Goal: Transaction & Acquisition: Purchase product/service

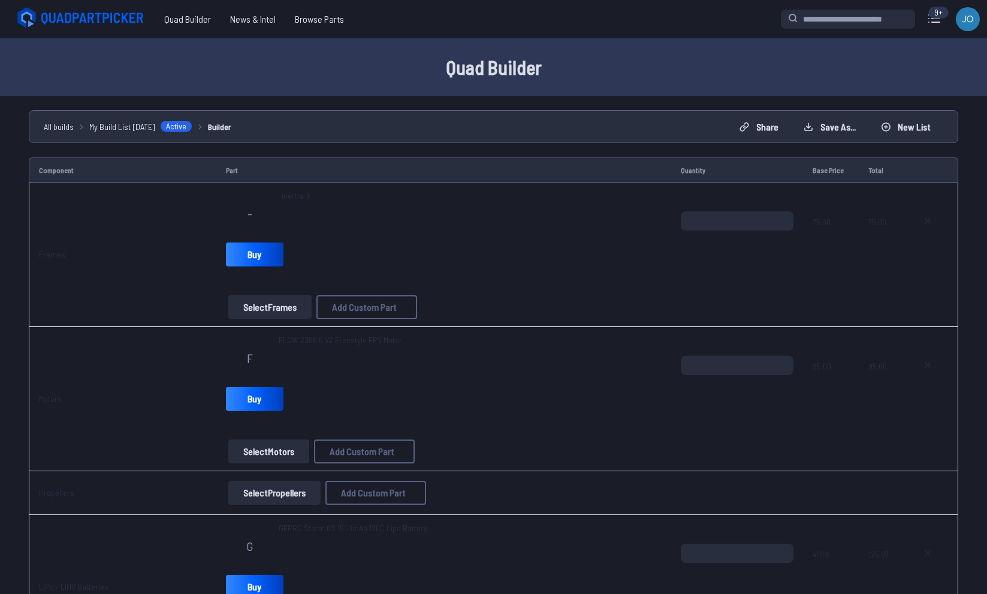
select select "**********"
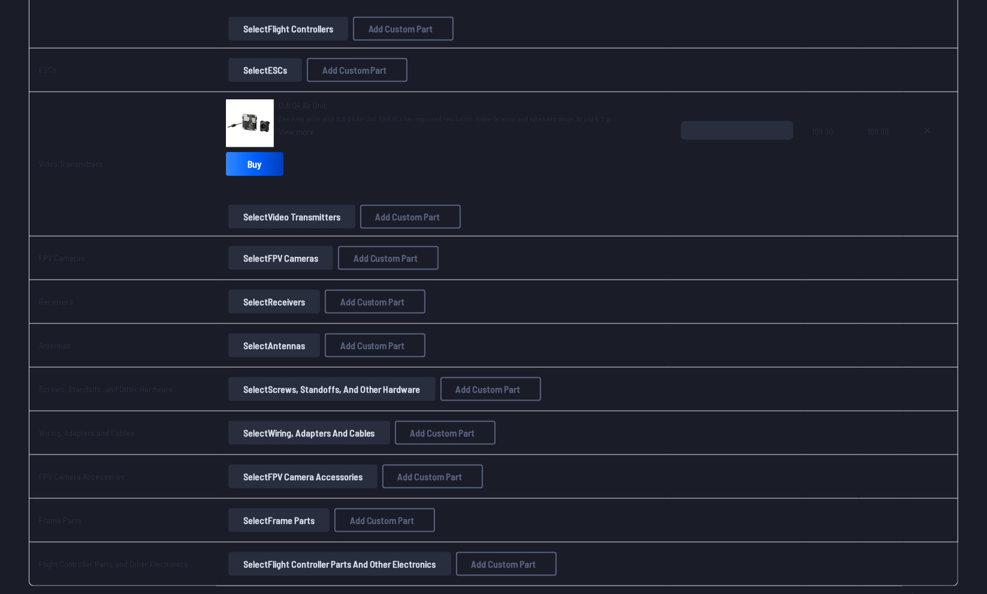
scroll to position [842, 0]
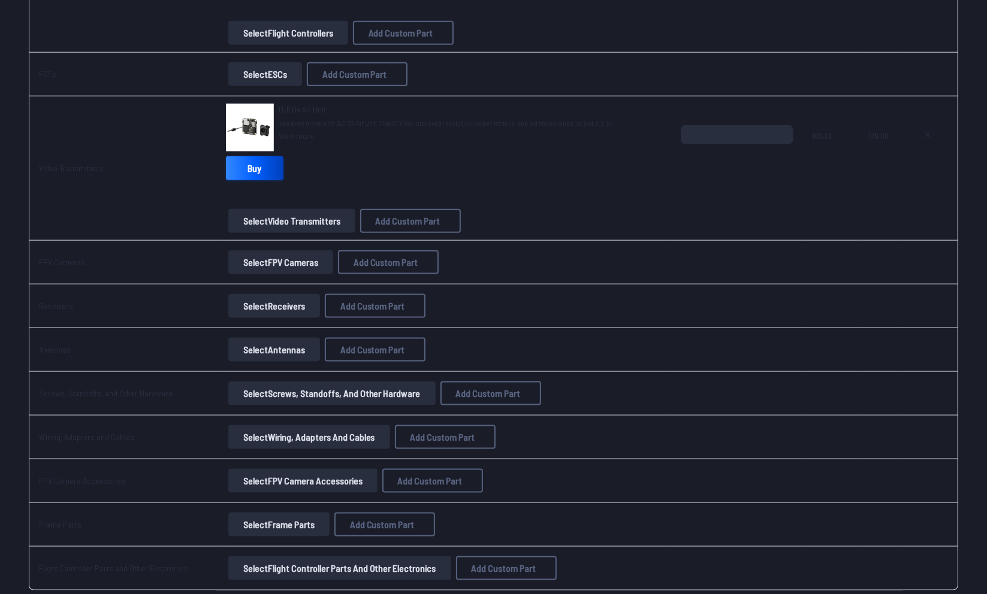
click at [253, 169] on link "Buy" at bounding box center [255, 168] width 58 height 24
click at [298, 215] on button "Select Video Transmitters" at bounding box center [291, 221] width 127 height 24
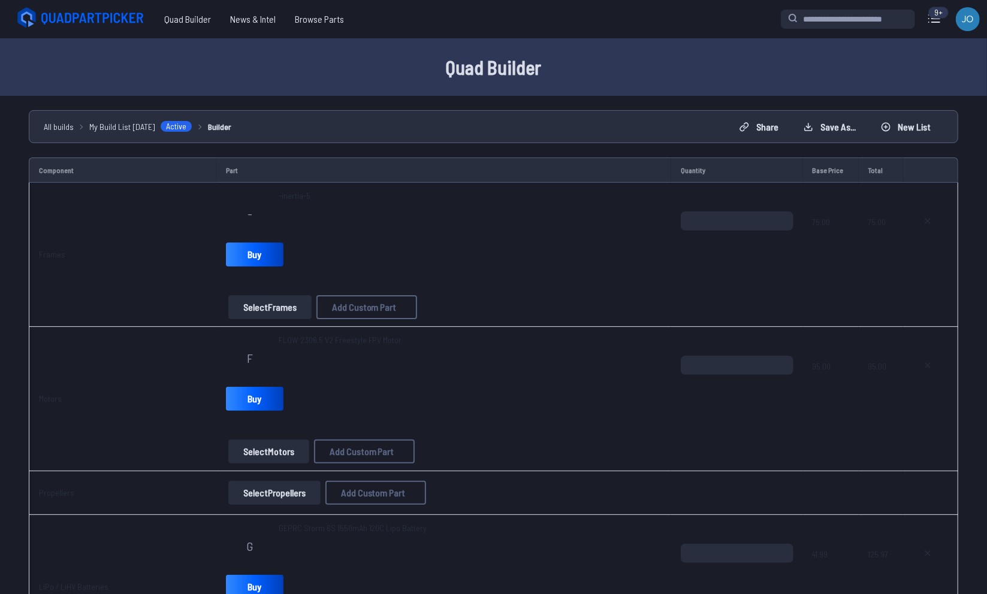
scroll to position [842, 0]
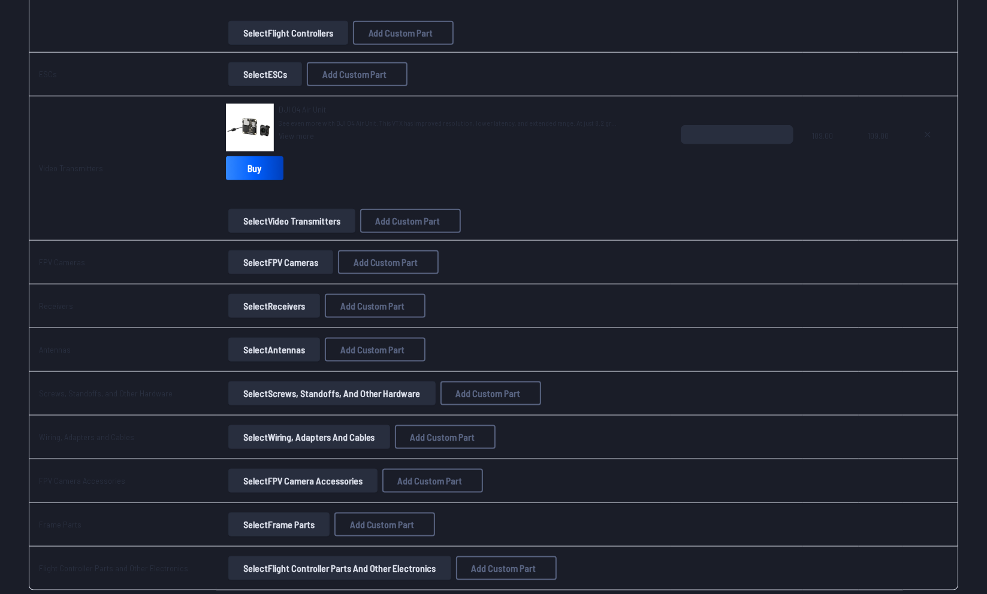
click at [312, 104] on span "DJI O4 Air Unit" at bounding box center [302, 109] width 47 height 10
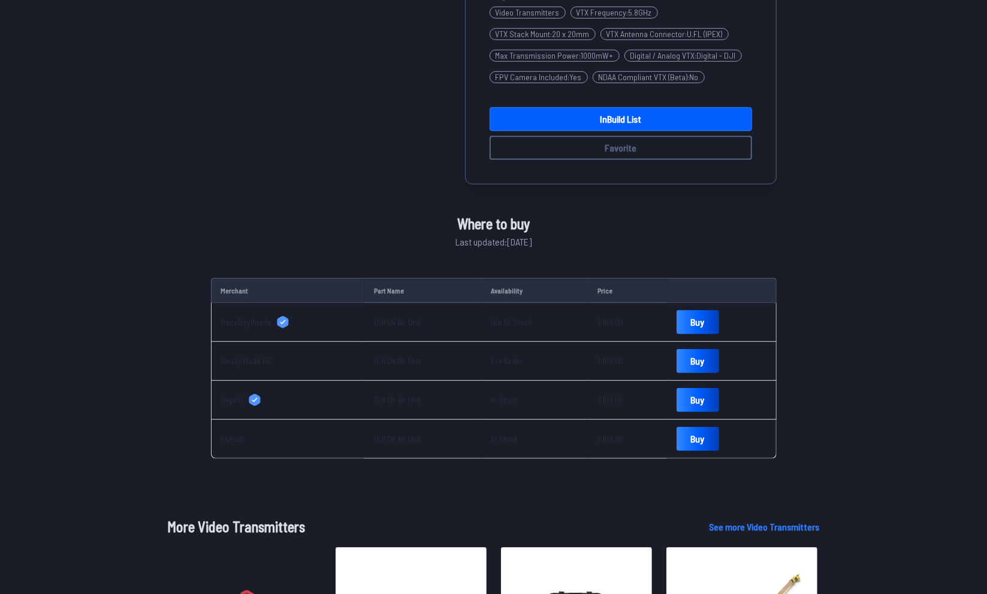
scroll to position [347, 0]
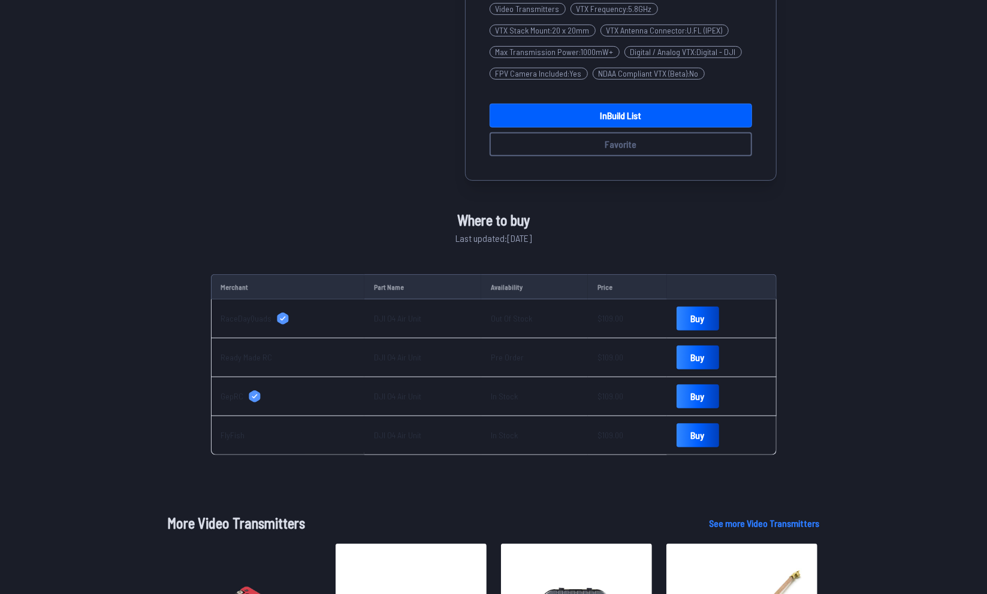
click at [229, 394] on span "GepRC" at bounding box center [232, 397] width 23 height 12
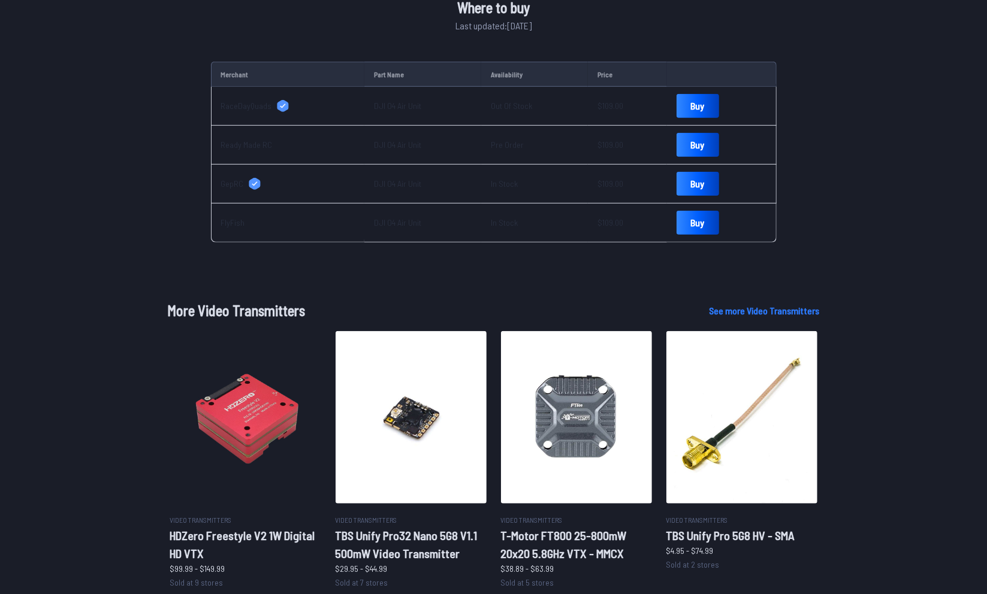
scroll to position [521, 0]
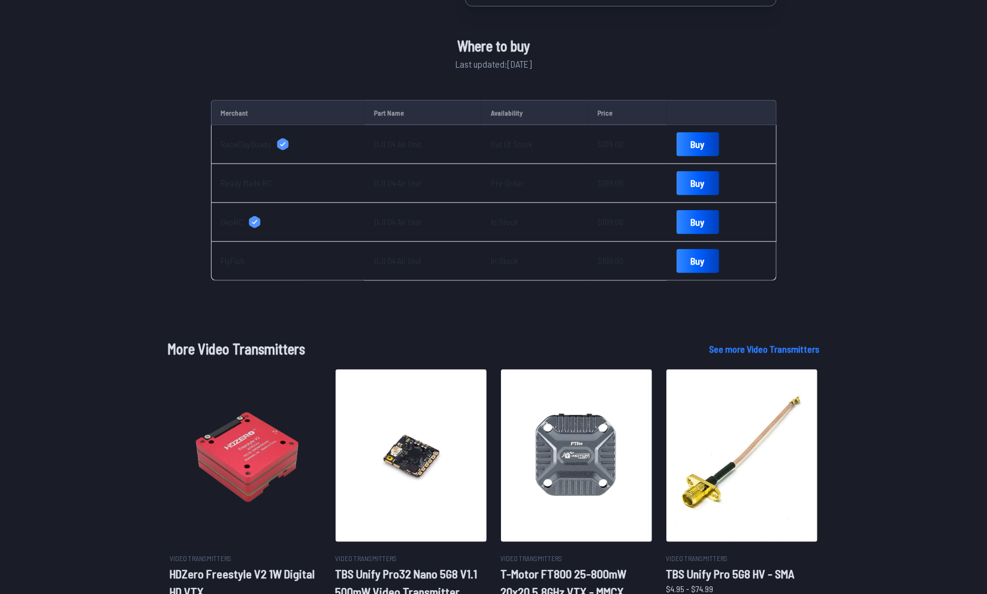
click at [237, 265] on span "FlyFish" at bounding box center [233, 261] width 24 height 12
